Goal: Task Accomplishment & Management: Use online tool/utility

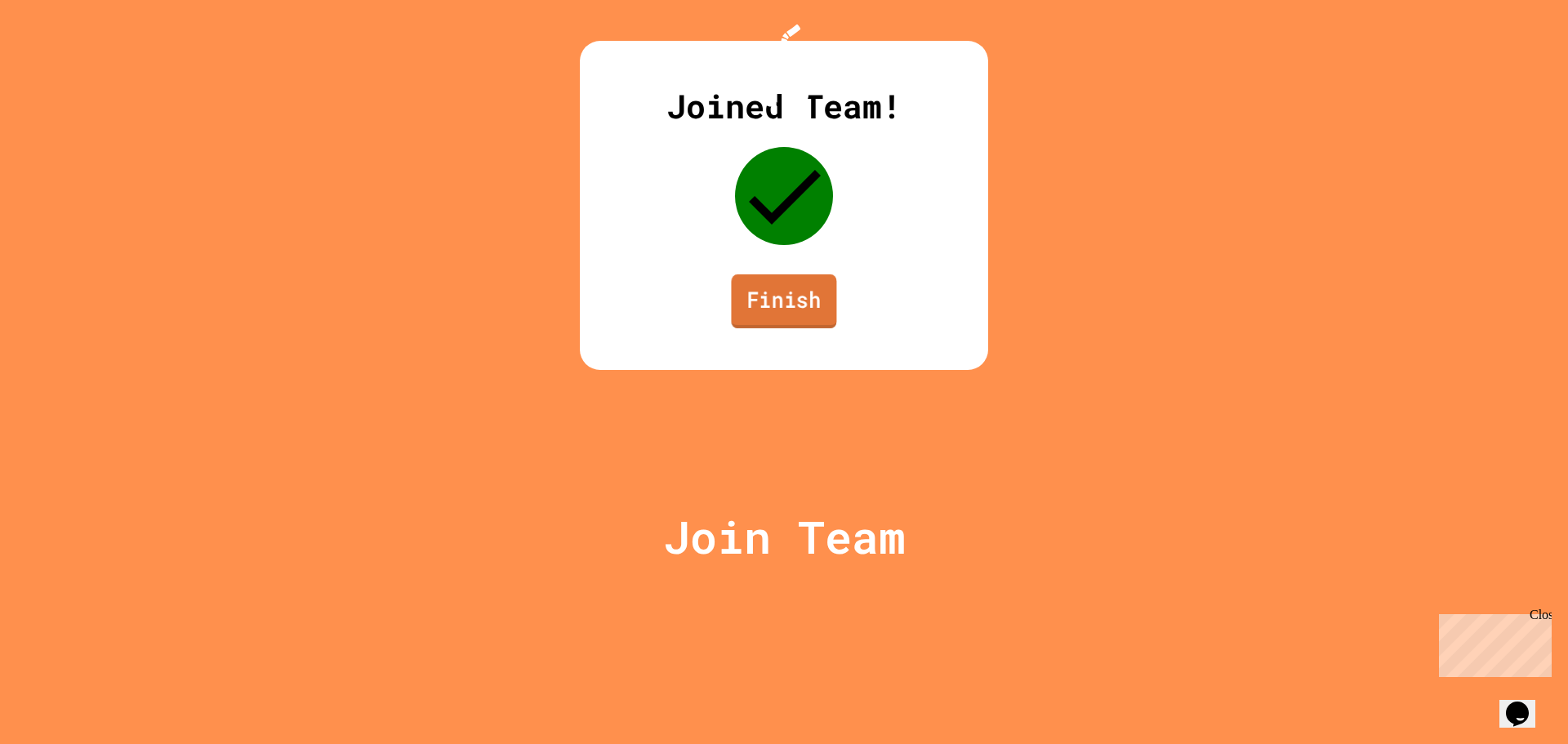
click at [794, 328] on link "Finish" at bounding box center [783, 301] width 106 height 54
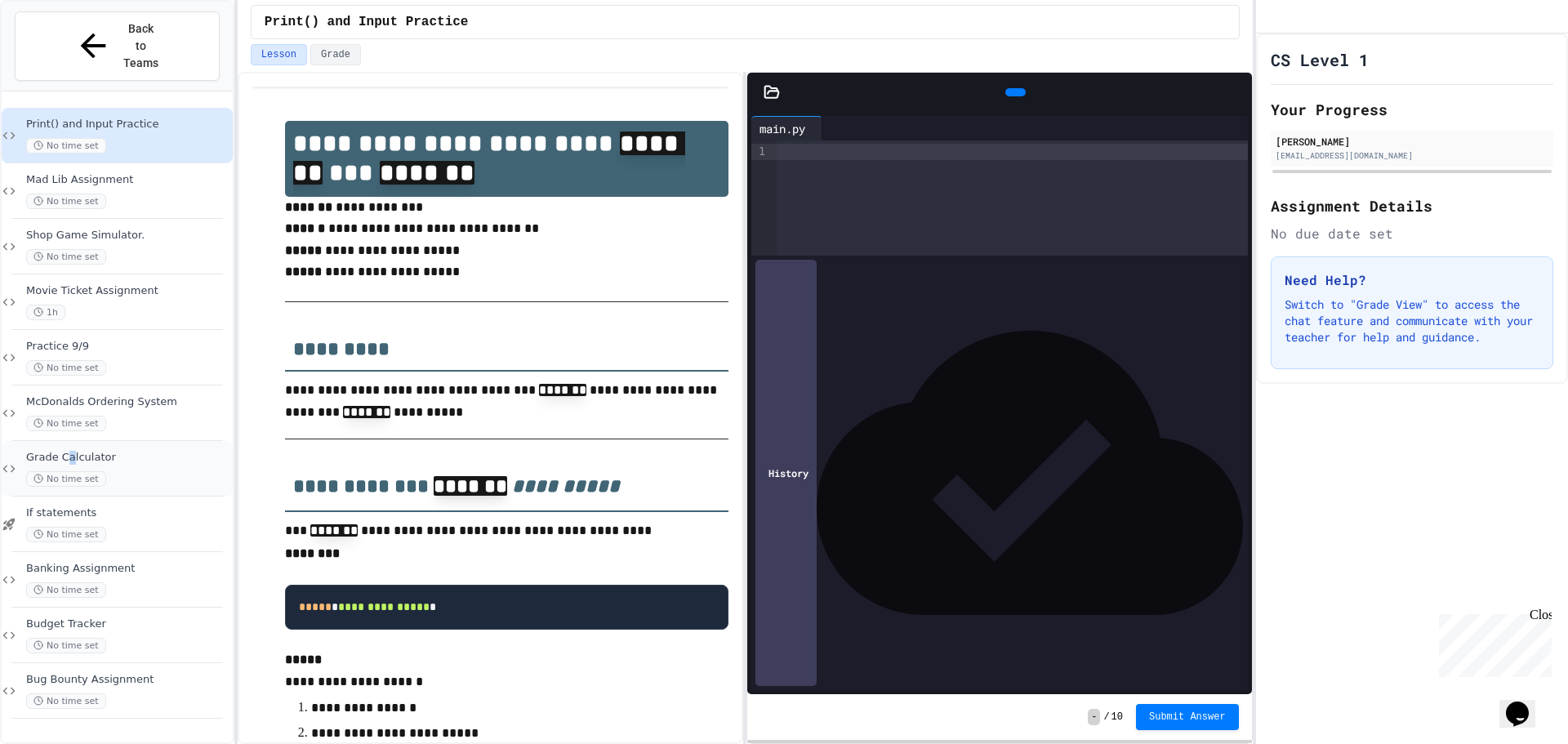
click at [77, 452] on span "Grade Calculator" at bounding box center [127, 458] width 203 height 14
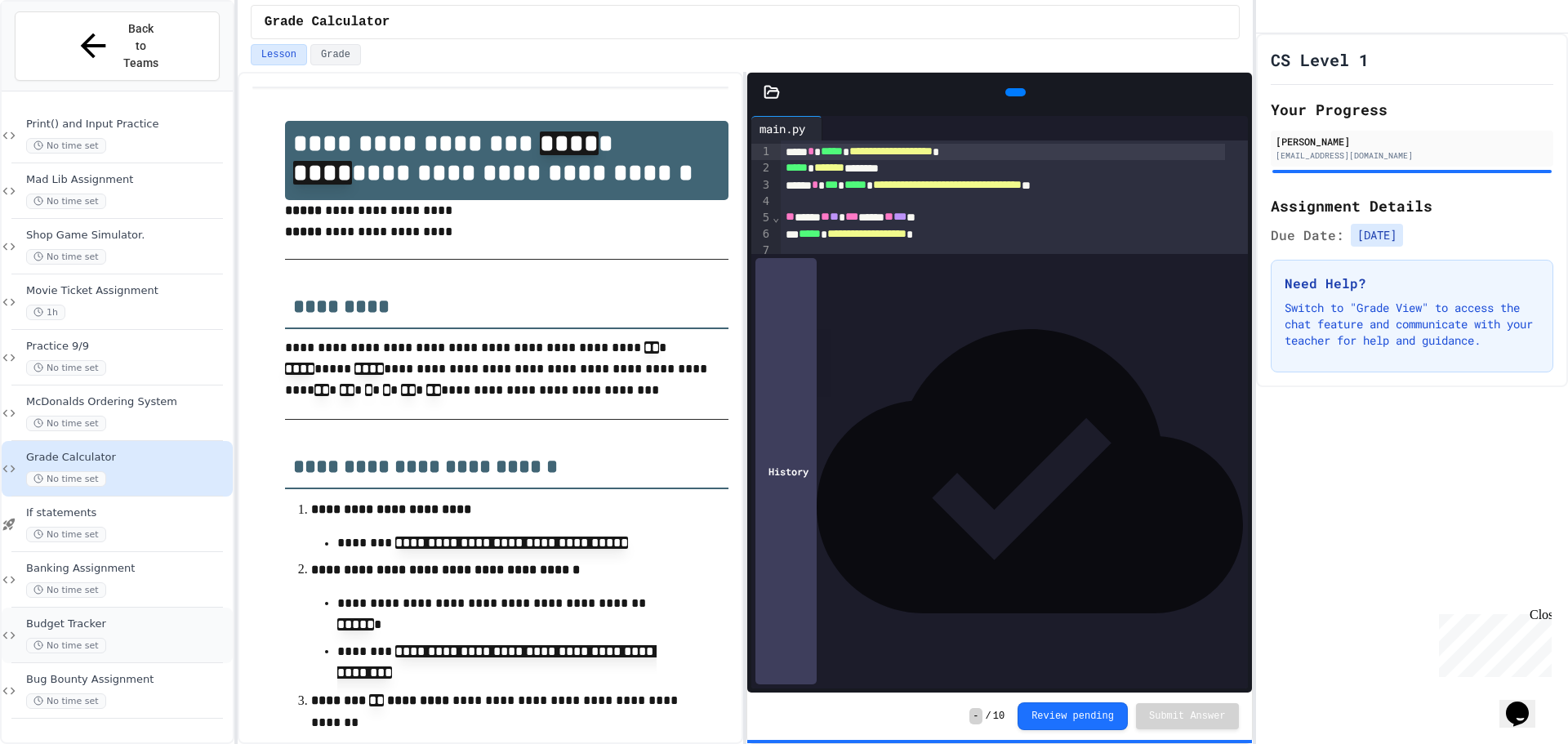
click at [112, 618] on div "Budget Tracker No time set" at bounding box center [127, 635] width 203 height 36
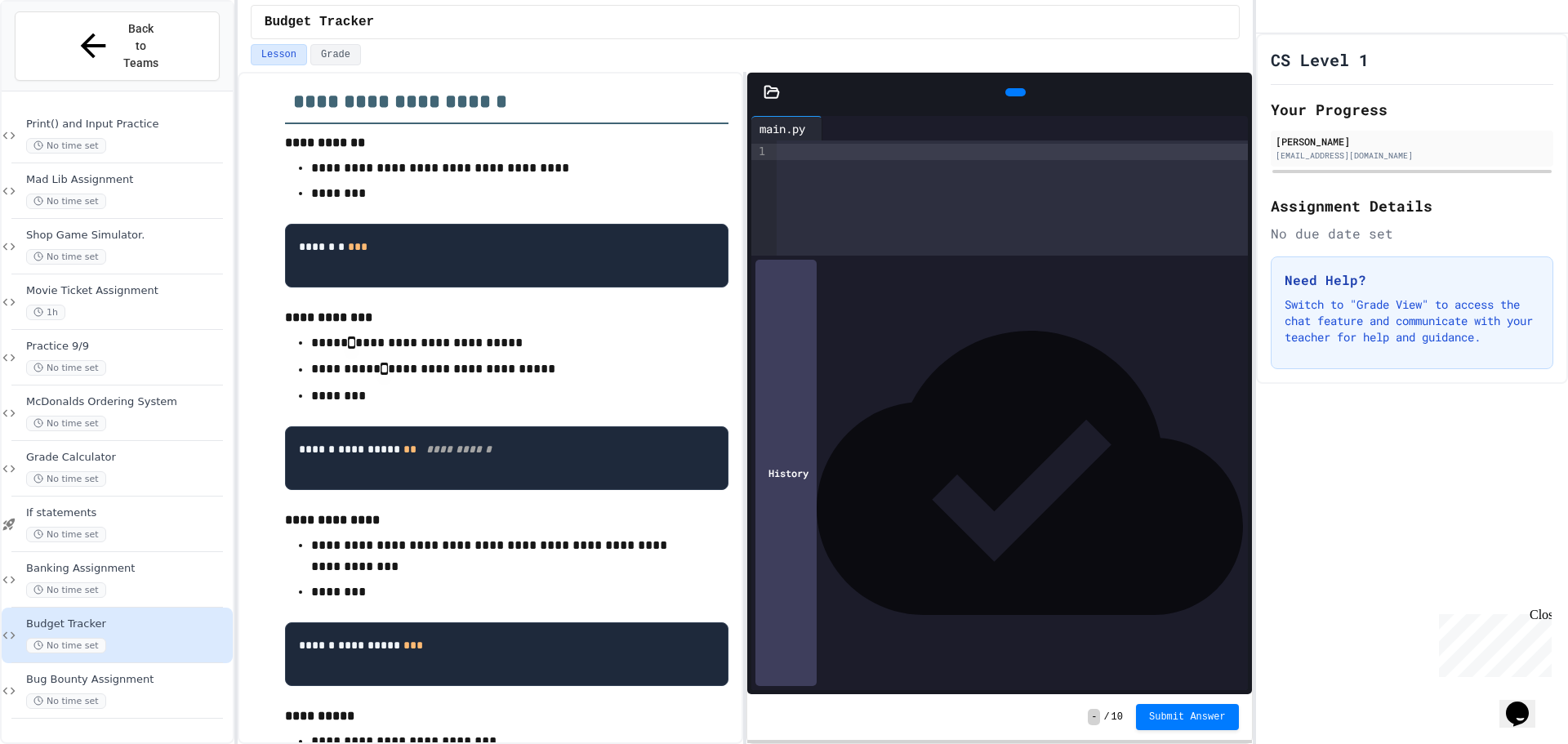
scroll to position [245, 0]
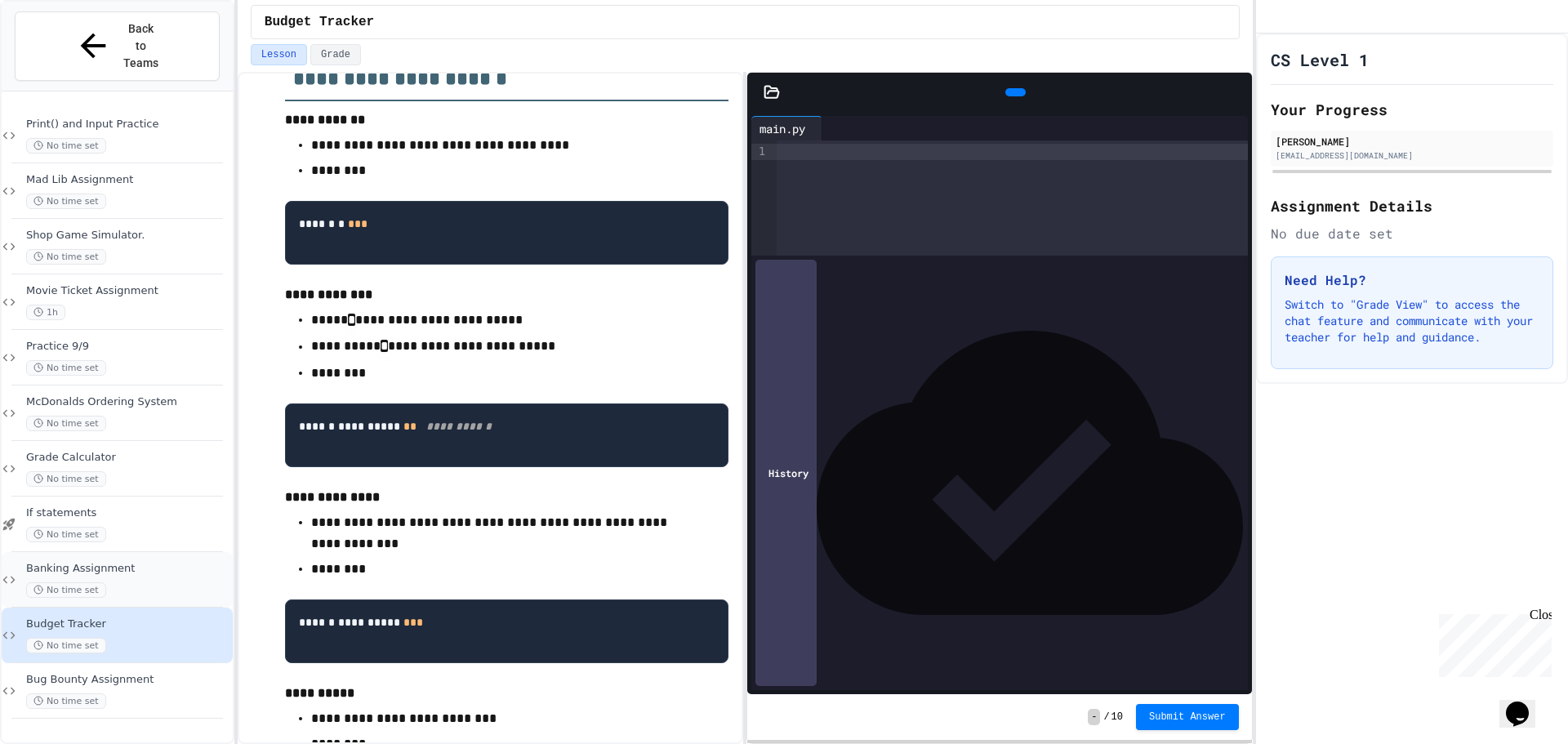
click at [75, 562] on div "Banking Assignment No time set" at bounding box center [127, 580] width 203 height 36
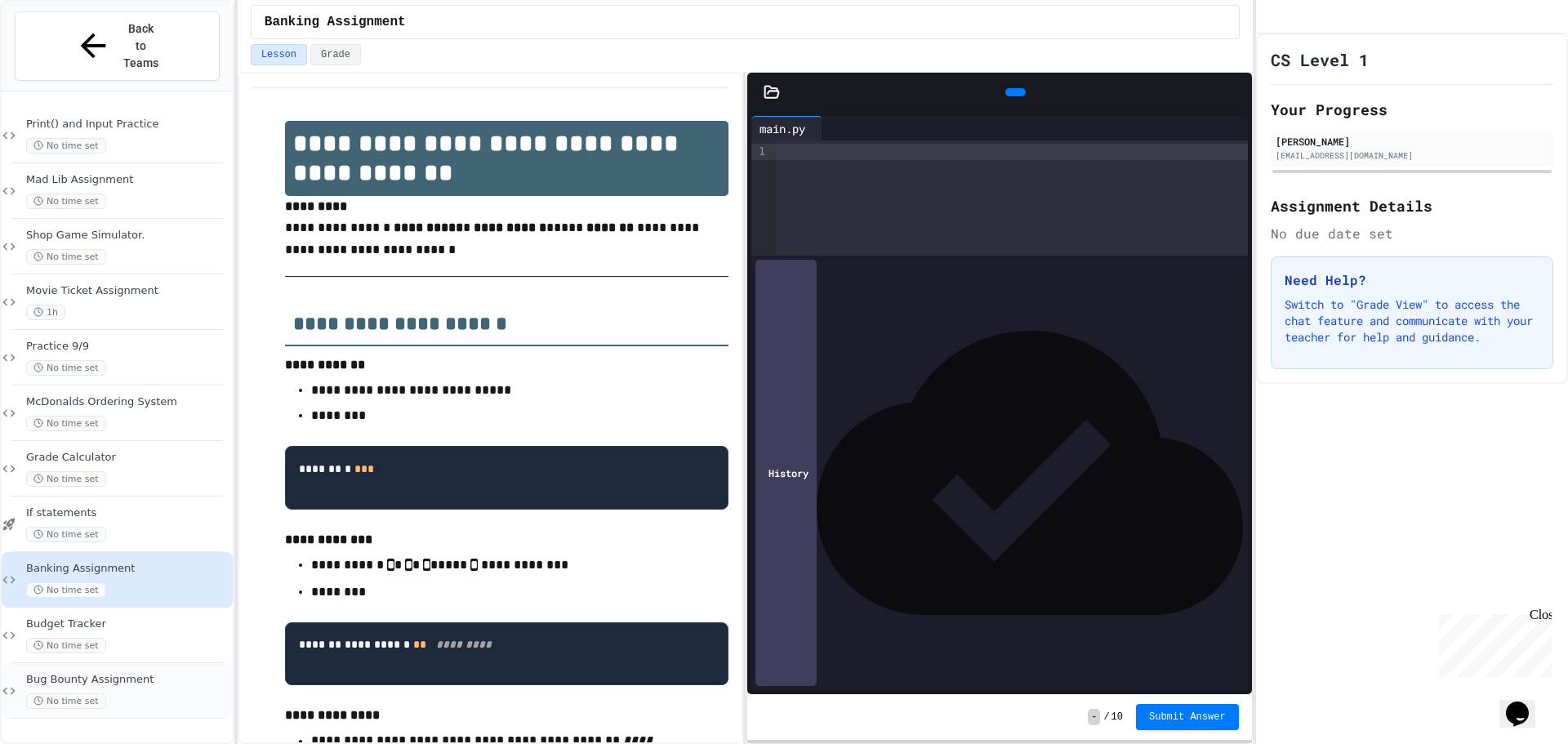
click at [43, 694] on span "No time set" at bounding box center [65, 702] width 80 height 16
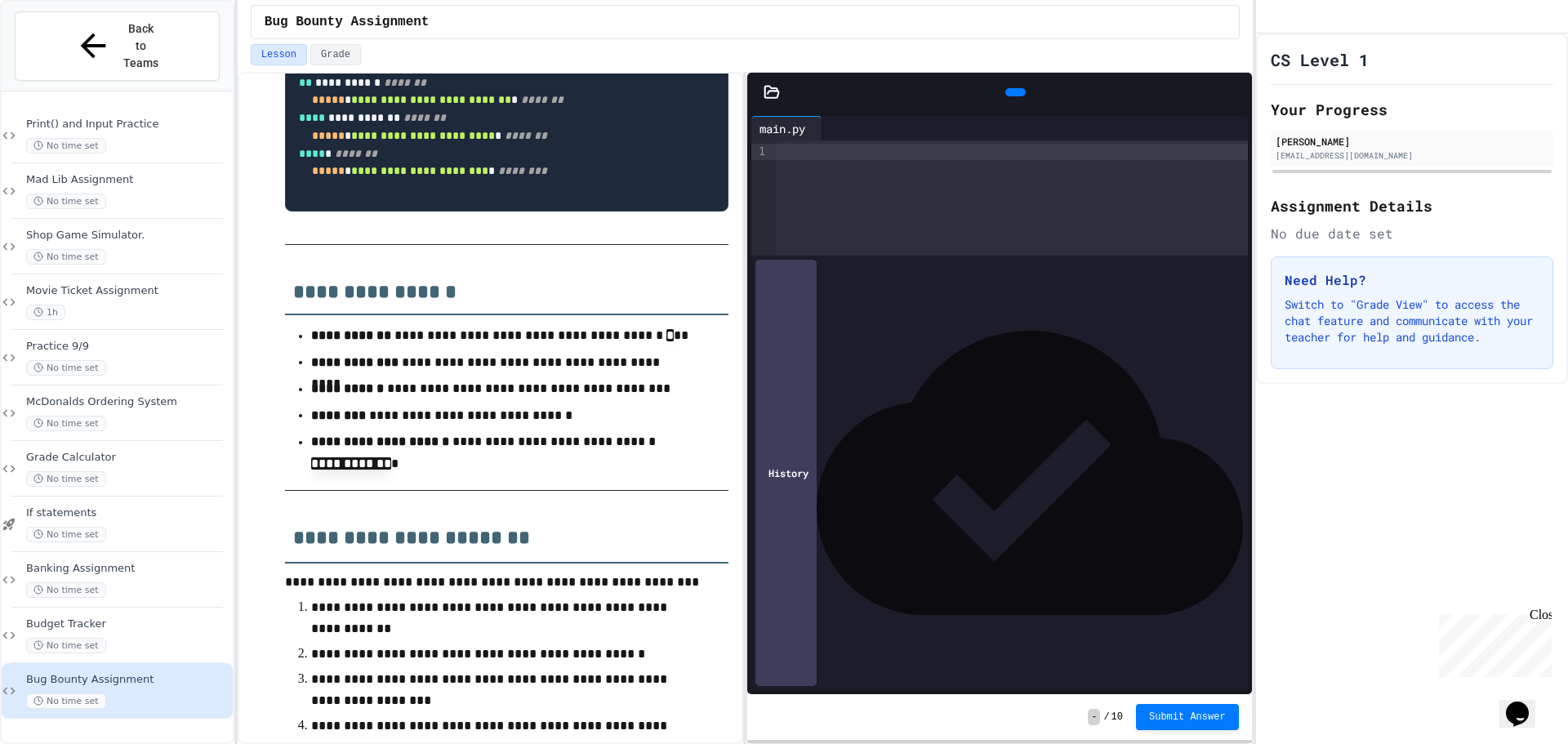
scroll to position [1179, 0]
